Goal: Check status: Check status

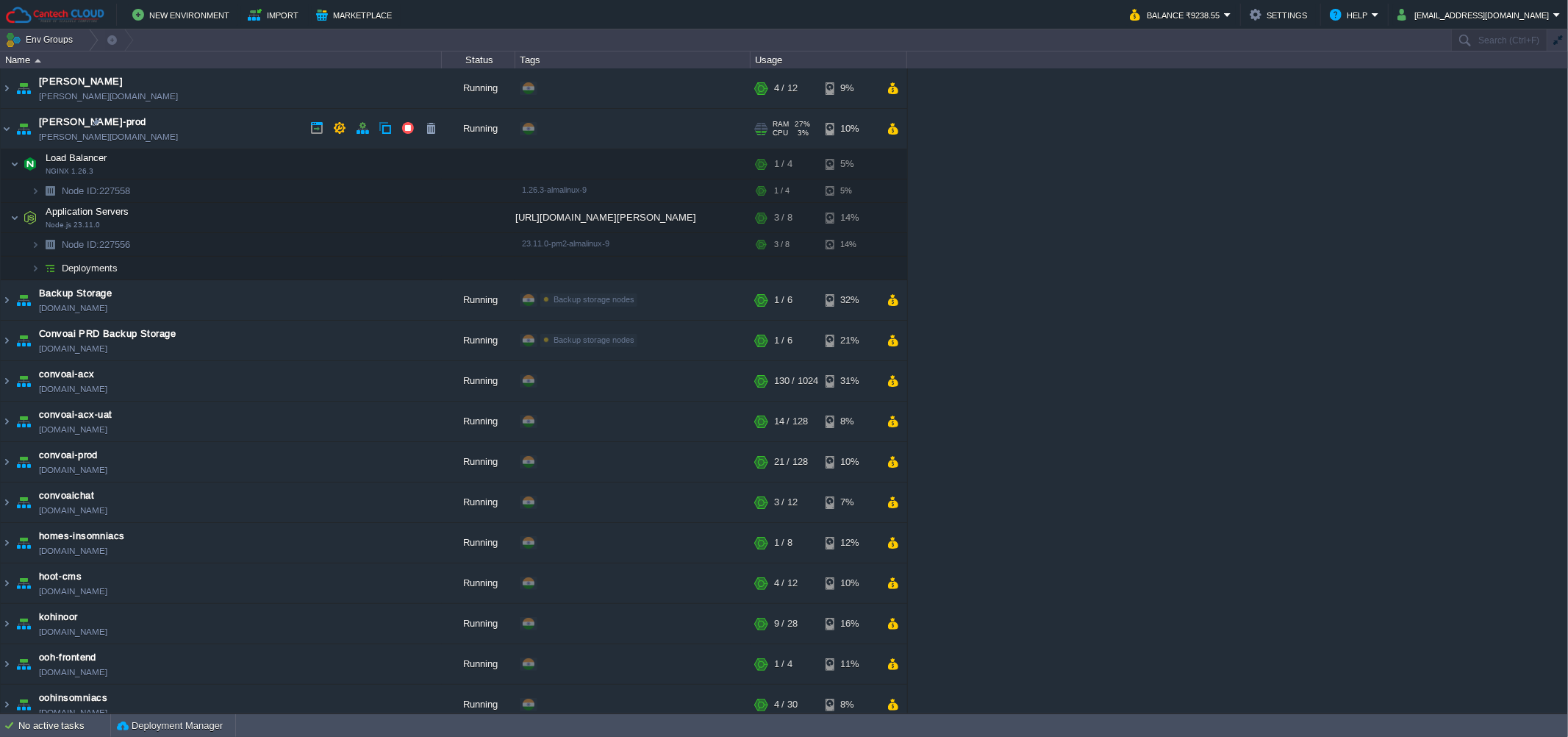
click at [246, 127] on td "[PERSON_NAME]-prod [PERSON_NAME][DOMAIN_NAME]" at bounding box center [221, 129] width 441 height 41
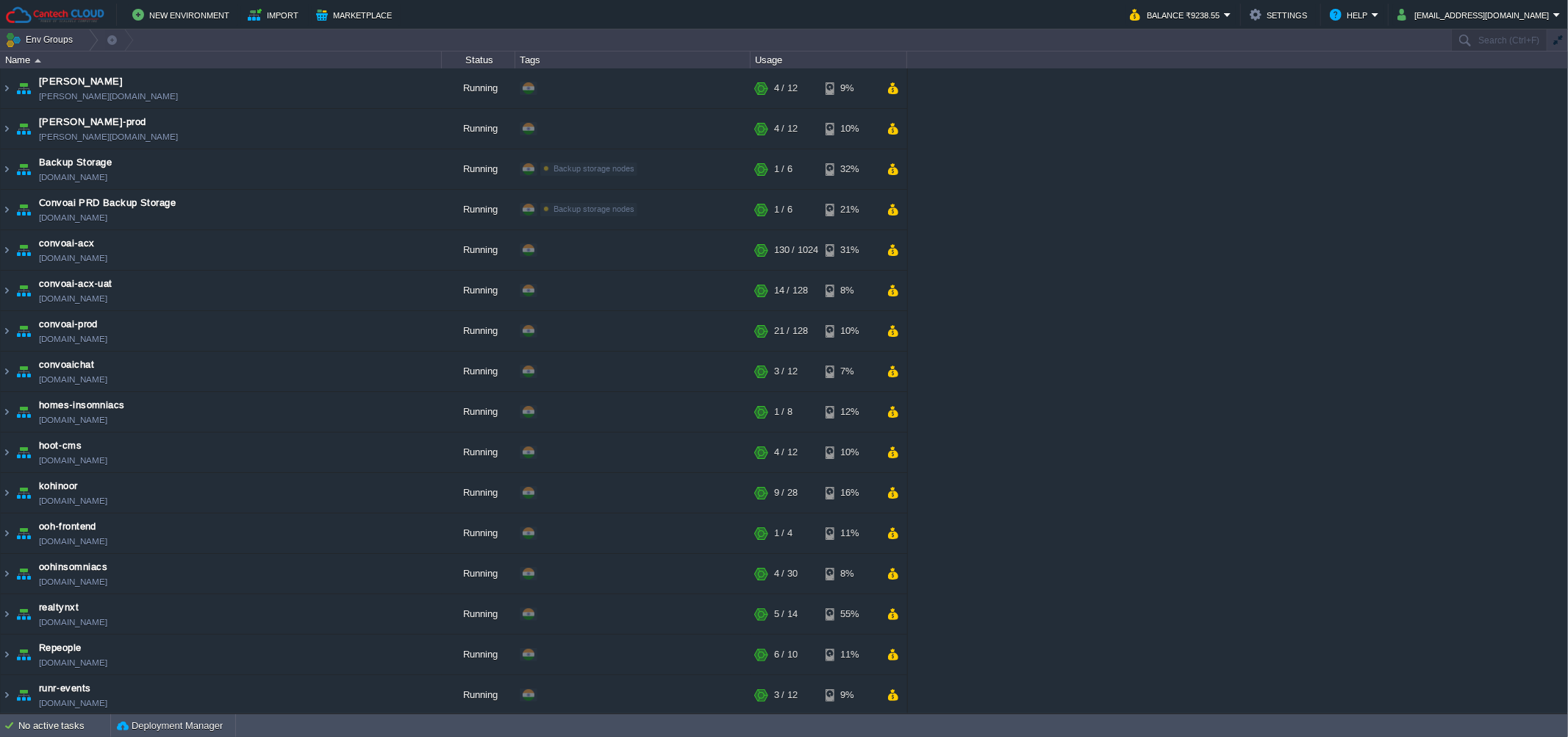
click at [1081, 339] on div "[PERSON_NAME] [PERSON_NAME][DOMAIN_NAME] Running + Add to Env Group RAM 28% CPU…" at bounding box center [784, 391] width 1568 height 645
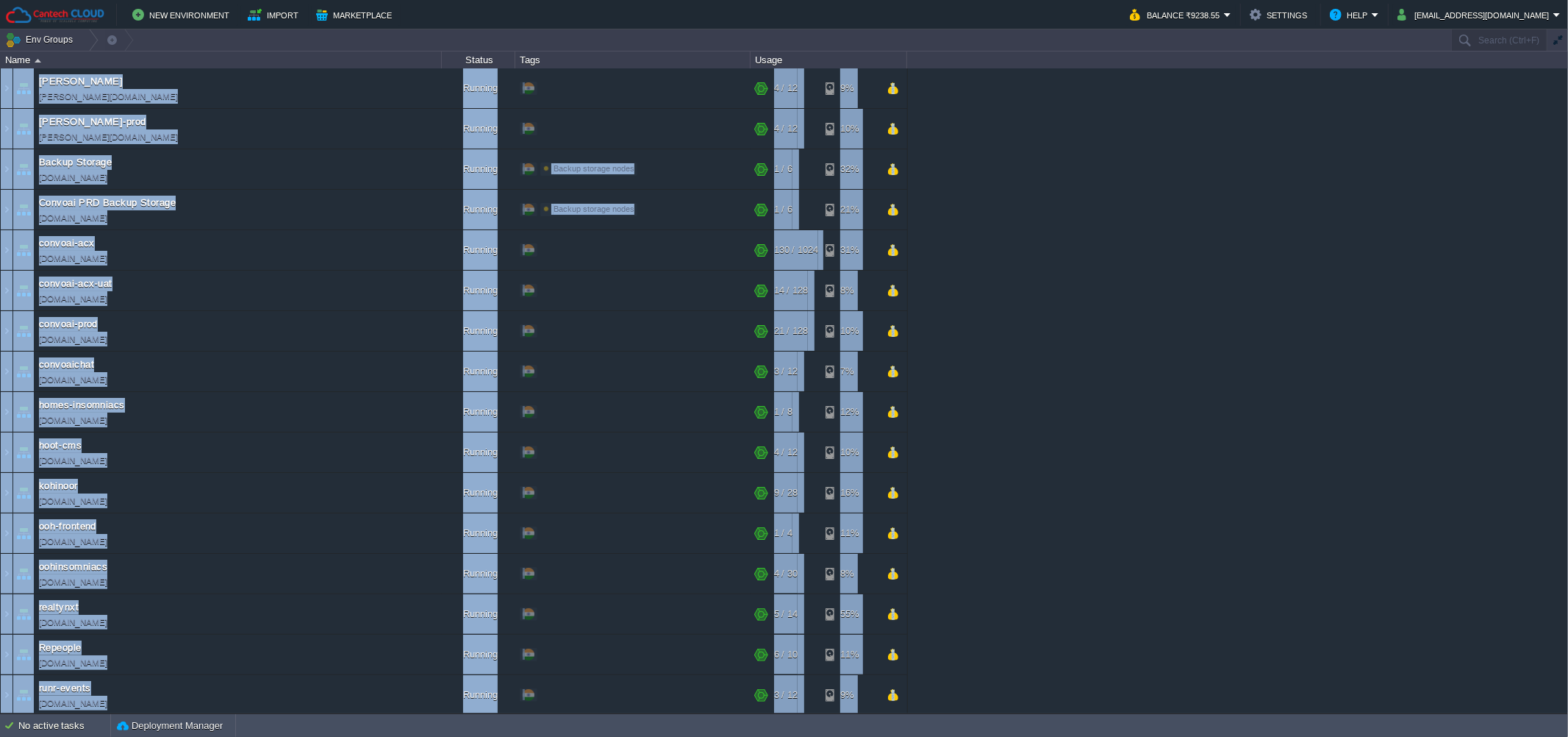
click at [1081, 339] on div "[PERSON_NAME] [PERSON_NAME][DOMAIN_NAME] Running + Add to Env Group RAM 28% CPU…" at bounding box center [784, 391] width 1568 height 645
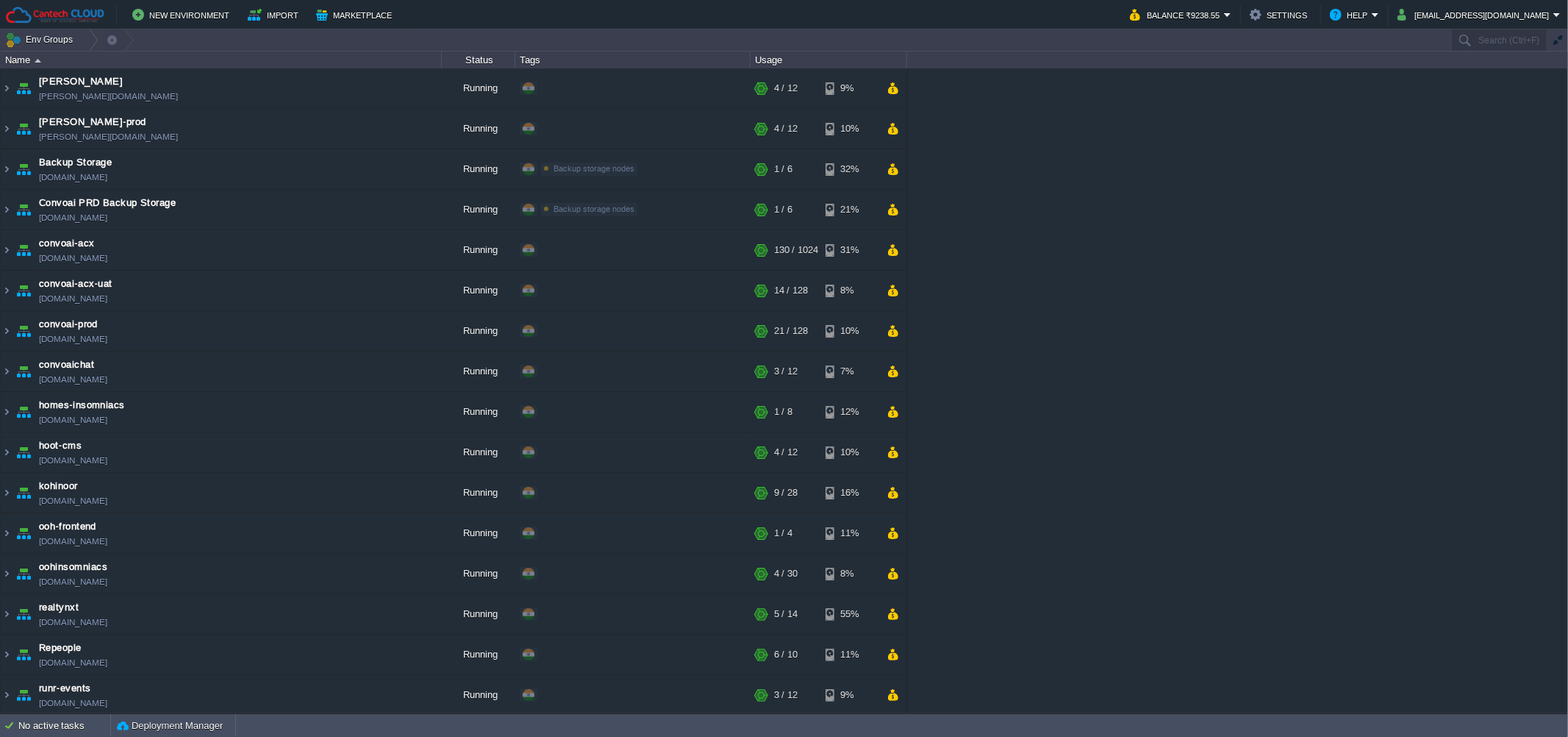
click at [1081, 339] on div "[PERSON_NAME] [PERSON_NAME][DOMAIN_NAME] Running + Add to Env Group RAM 28% CPU…" at bounding box center [784, 391] width 1568 height 645
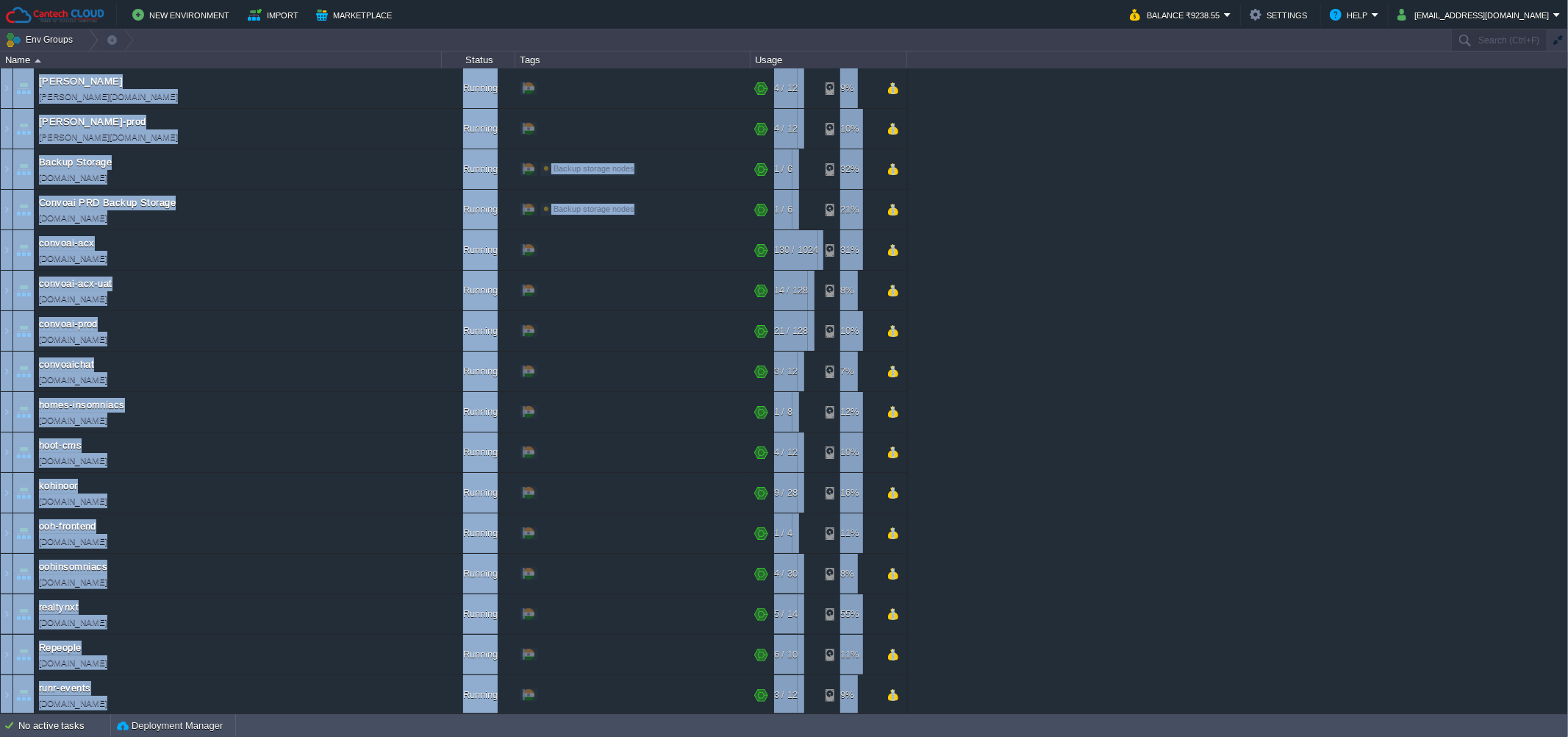
click at [1081, 339] on div "[PERSON_NAME] [PERSON_NAME][DOMAIN_NAME] Running + Add to Env Group RAM 28% CPU…" at bounding box center [784, 391] width 1568 height 645
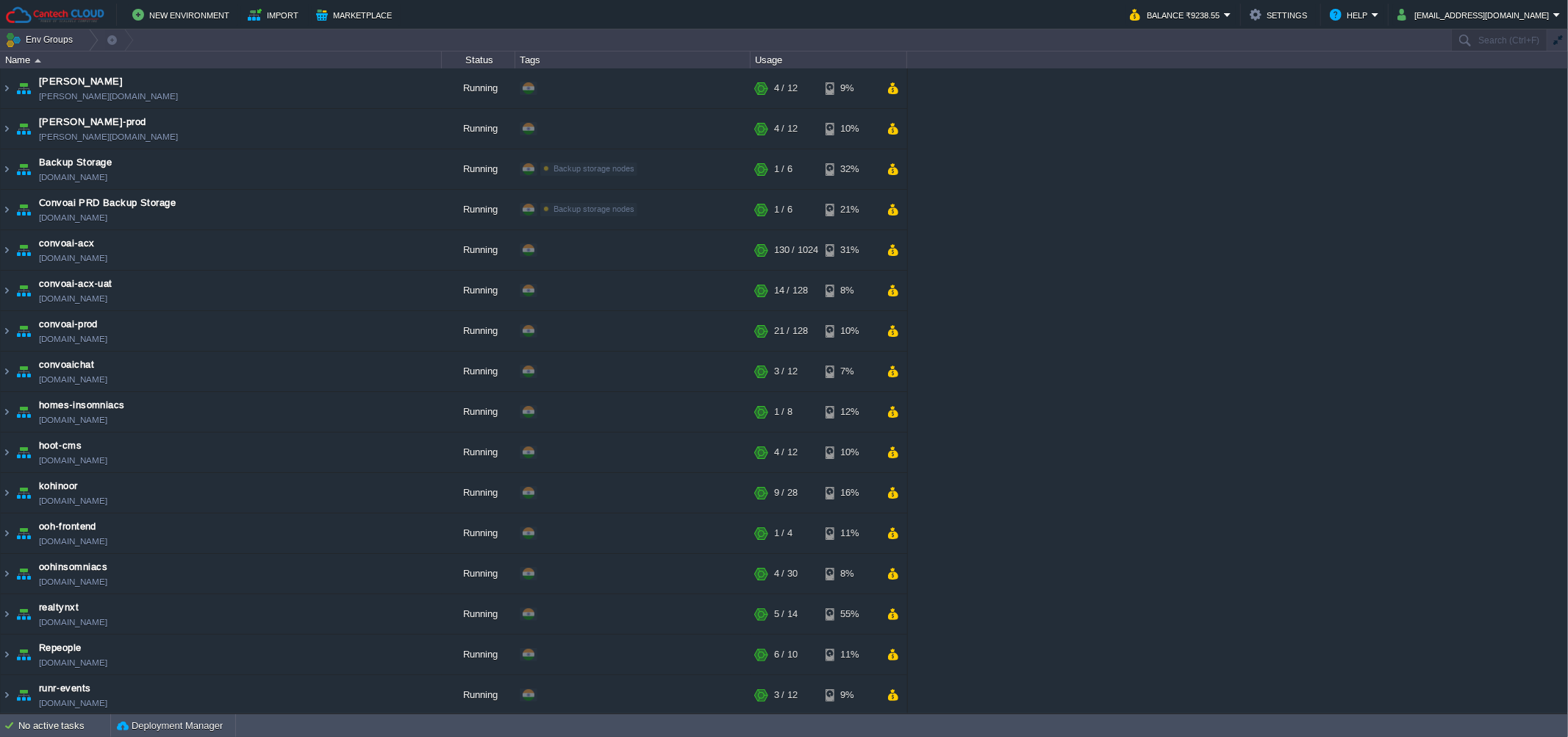
click at [1081, 339] on div "[PERSON_NAME] [PERSON_NAME][DOMAIN_NAME] Running + Add to Env Group RAM 28% CPU…" at bounding box center [784, 391] width 1568 height 645
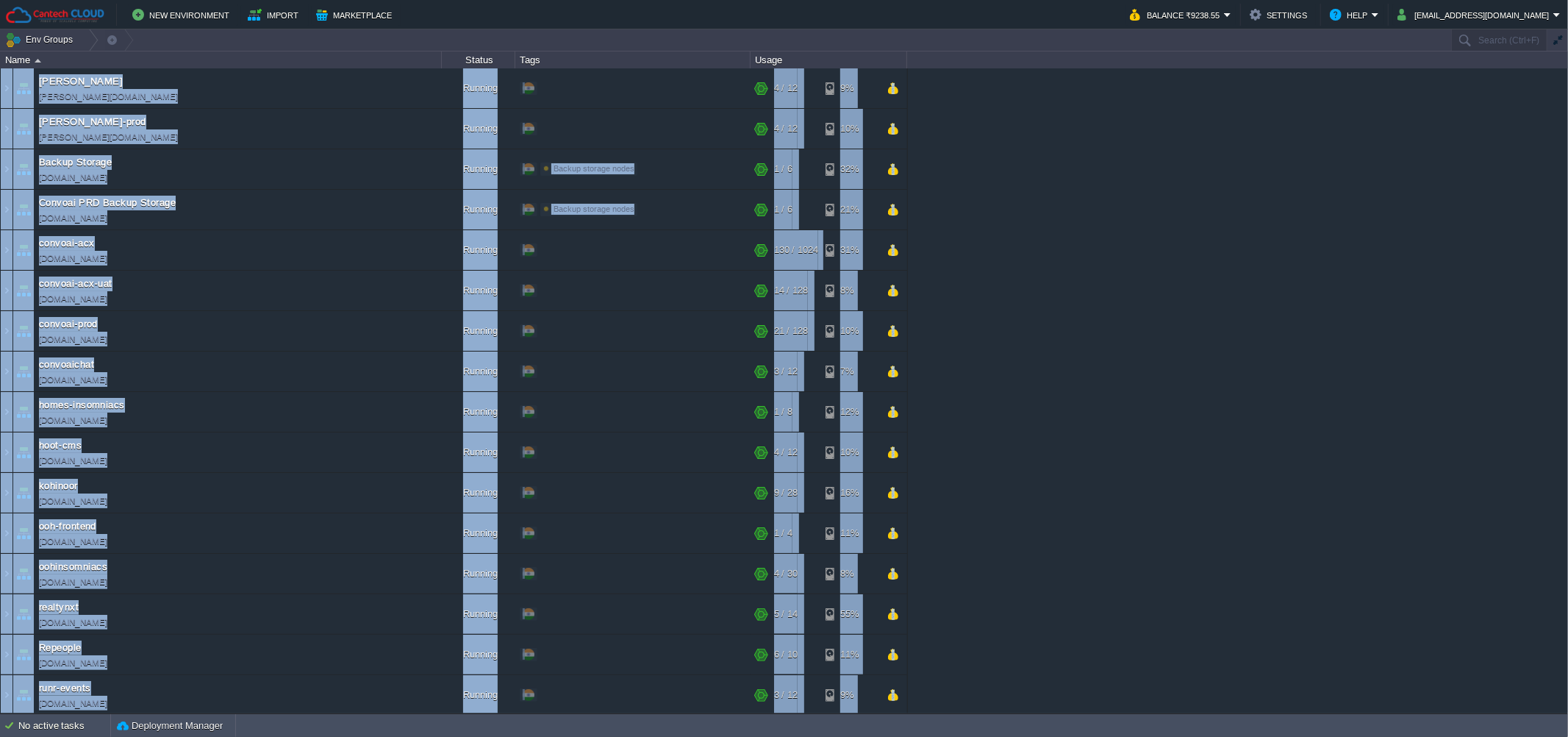
click at [1081, 339] on div "[PERSON_NAME] [PERSON_NAME][DOMAIN_NAME] Running + Add to Env Group RAM 28% CPU…" at bounding box center [784, 391] width 1568 height 645
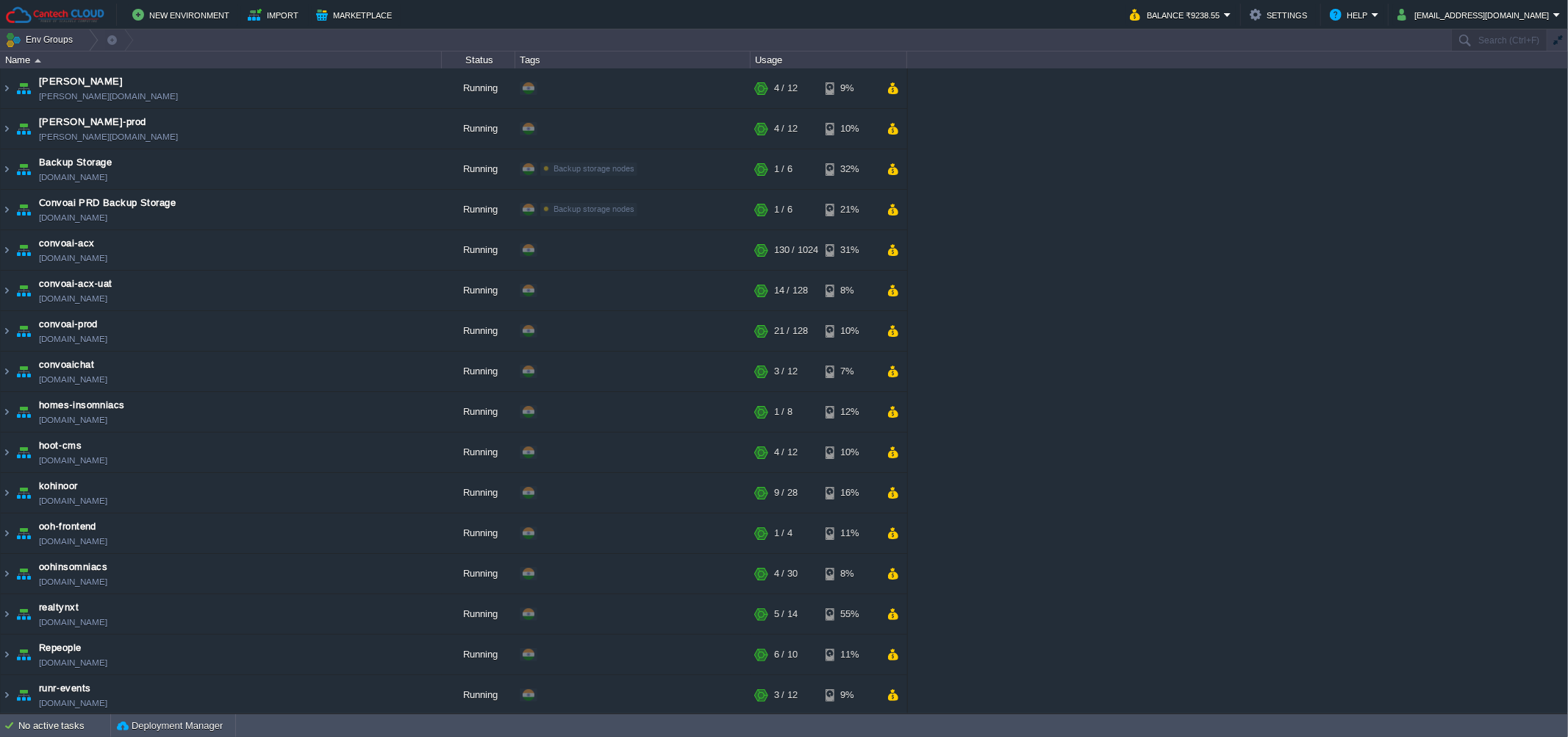
click at [1081, 339] on div "[PERSON_NAME] [PERSON_NAME][DOMAIN_NAME] Running + Add to Env Group RAM 28% CPU…" at bounding box center [784, 391] width 1568 height 645
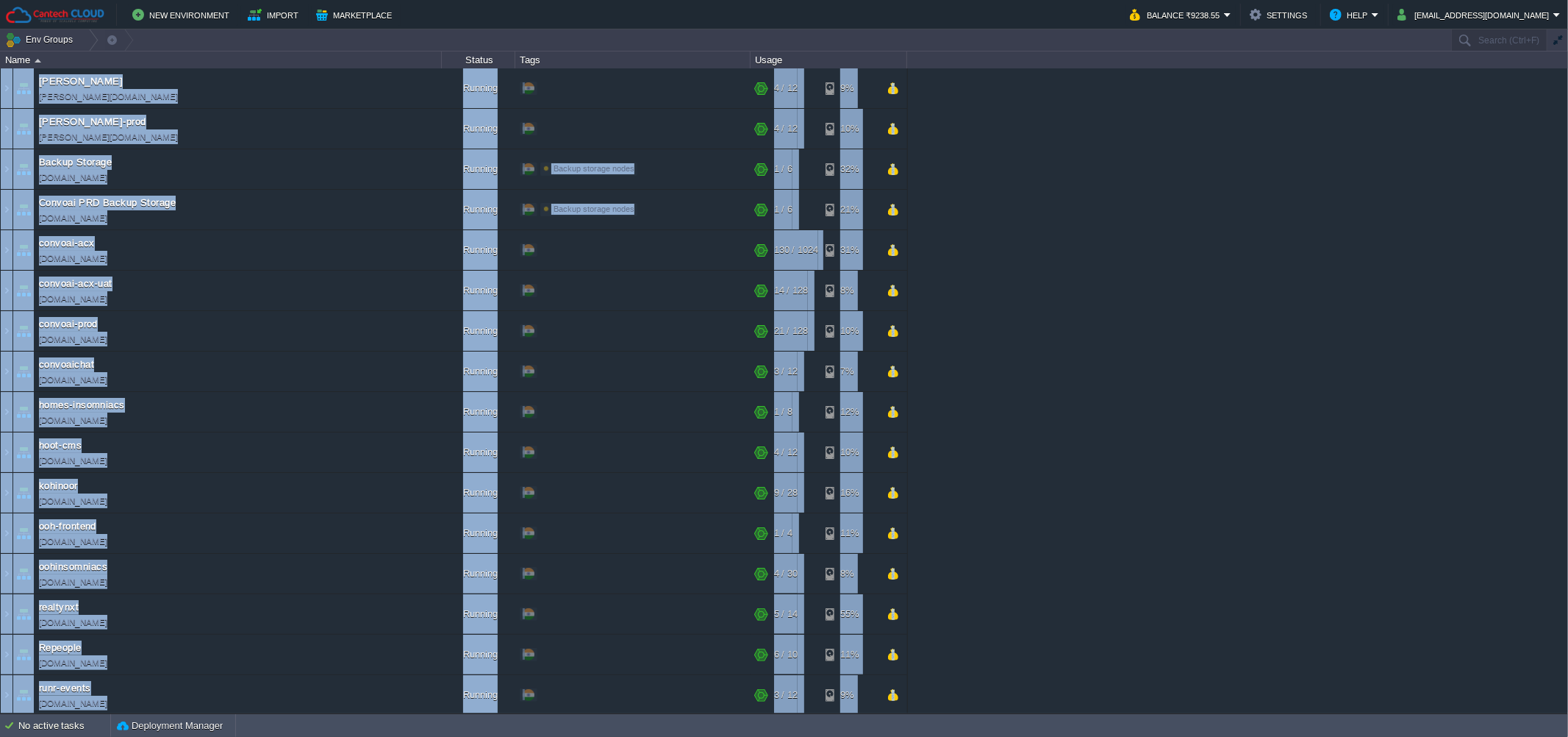
click at [1191, 378] on div "[PERSON_NAME] [PERSON_NAME][DOMAIN_NAME] Running + Add to Env Group RAM 28% CPU…" at bounding box center [784, 391] width 1568 height 645
